Goal: Task Accomplishment & Management: Manage account settings

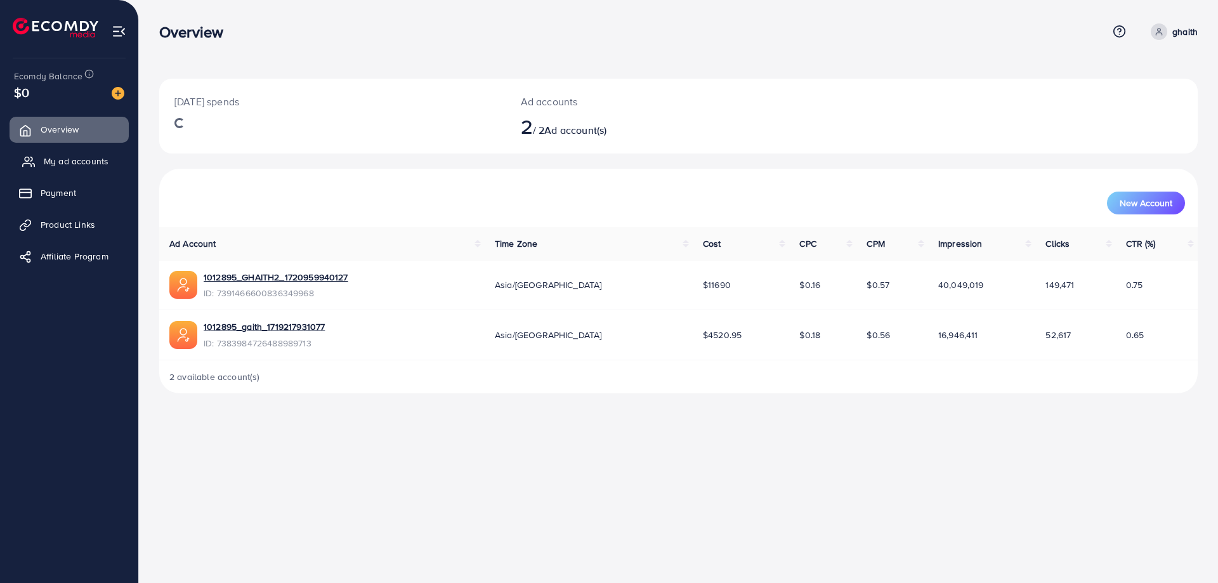
click at [78, 169] on link "My ad accounts" at bounding box center [69, 160] width 119 height 25
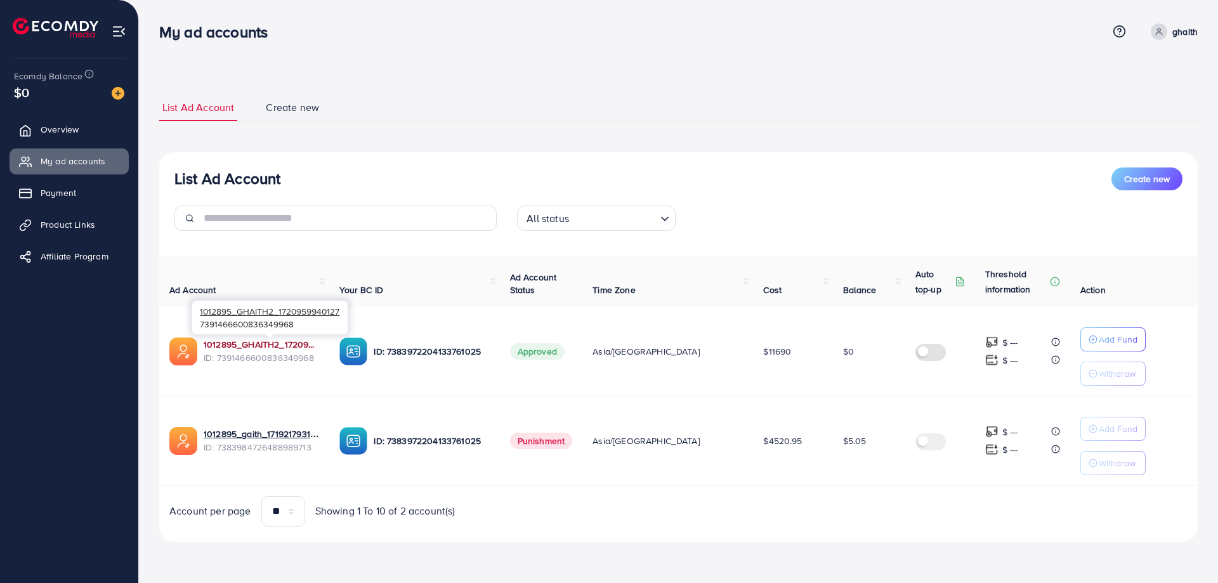
click at [267, 348] on link "1012895_GHAITH2_1720959940127" at bounding box center [261, 344] width 115 height 13
